Goal: Transaction & Acquisition: Subscribe to service/newsletter

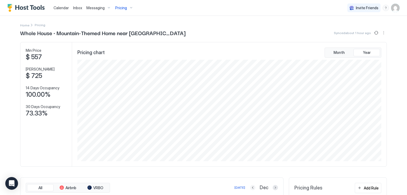
scroll to position [102, 305]
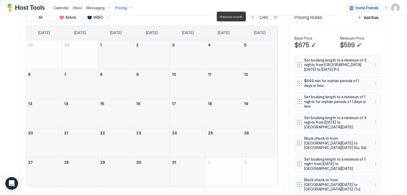
click at [250, 16] on button "Previous month" at bounding box center [252, 17] width 5 height 5
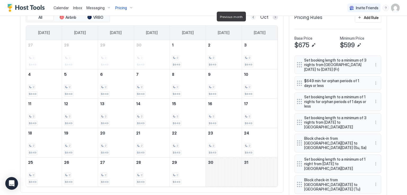
click at [250, 16] on button "Previous month" at bounding box center [252, 17] width 5 height 5
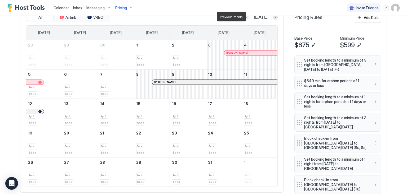
click at [249, 16] on button "Previous month" at bounding box center [246, 17] width 5 height 5
click at [251, 16] on button "Previous month" at bounding box center [253, 17] width 5 height 5
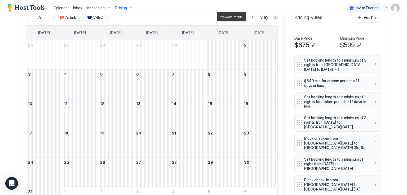
click at [250, 16] on button "Previous month" at bounding box center [252, 17] width 5 height 5
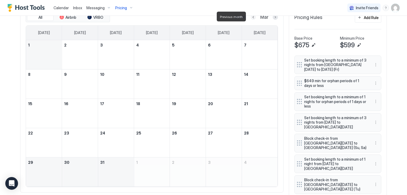
click at [250, 16] on button "Previous month" at bounding box center [252, 17] width 5 height 5
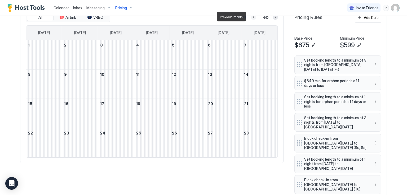
click at [251, 16] on button "Previous month" at bounding box center [253, 17] width 5 height 5
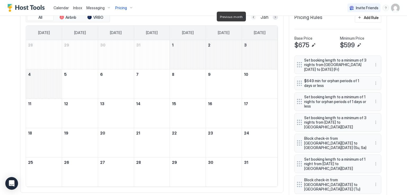
click at [251, 16] on button "Previous month" at bounding box center [253, 17] width 5 height 5
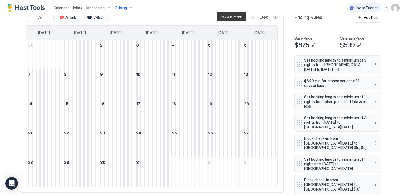
click at [250, 16] on button "Previous month" at bounding box center [252, 17] width 5 height 5
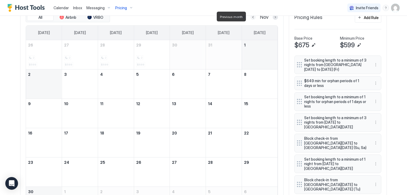
click at [250, 16] on button "Previous month" at bounding box center [252, 17] width 5 height 5
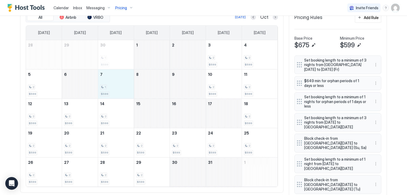
click at [115, 79] on div "1 $599" at bounding box center [116, 84] width 32 height 25
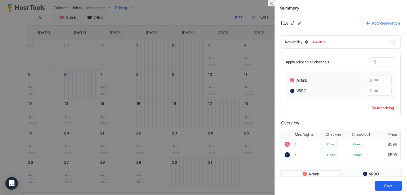
click at [273, 5] on button "Close" at bounding box center [271, 3] width 6 height 6
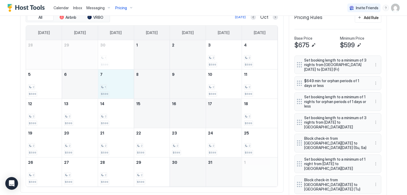
click at [113, 78] on div "1 $599" at bounding box center [116, 84] width 32 height 25
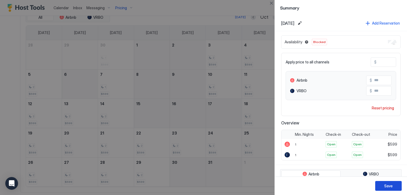
click at [388, 185] on div "Save" at bounding box center [388, 186] width 8 height 6
